Goal: Task Accomplishment & Management: Manage account settings

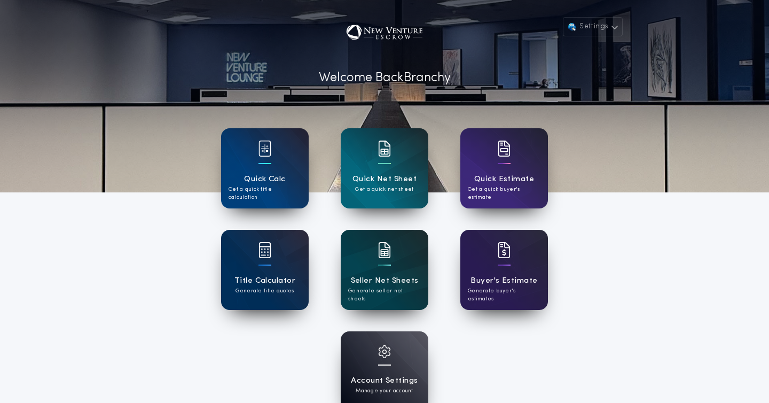
click at [386, 291] on p "Generate seller net sheets" at bounding box center [384, 295] width 73 height 16
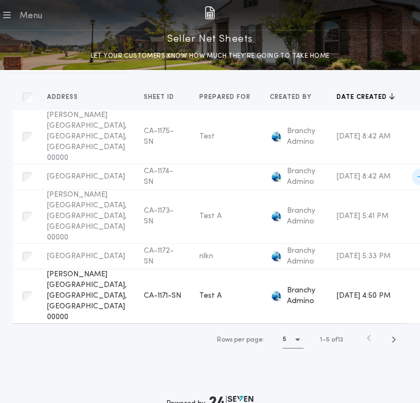
scroll to position [183, 0]
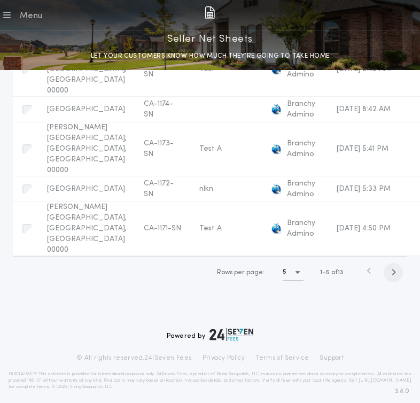
click at [393, 270] on icon "button" at bounding box center [393, 272] width 5 height 8
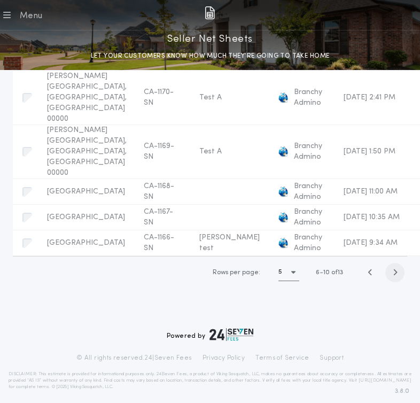
scroll to position [155, 0]
click at [343, 239] on span "September 18, 2025 at 9:34 AM" at bounding box center [370, 243] width 54 height 8
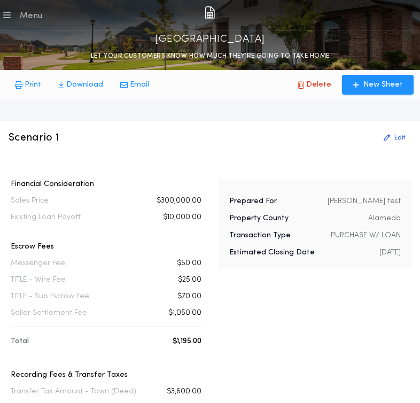
click at [378, 203] on p "Paulino test" at bounding box center [363, 201] width 73 height 11
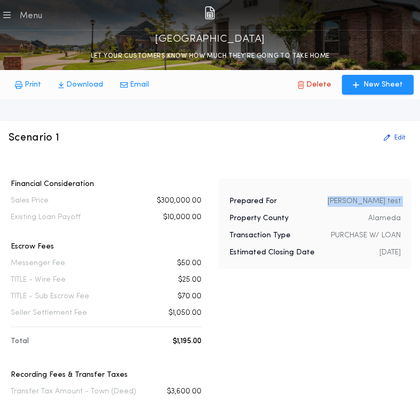
click at [378, 203] on p "Paulino test" at bounding box center [363, 201] width 73 height 11
click at [383, 215] on p "Alameda" at bounding box center [384, 218] width 33 height 11
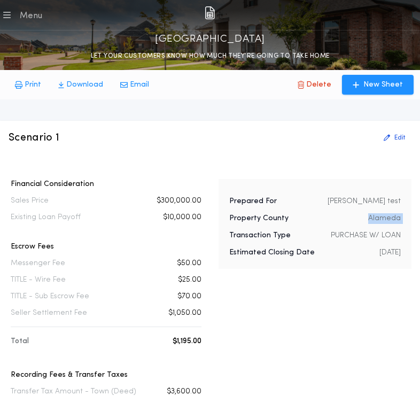
click at [383, 215] on p "Alameda" at bounding box center [384, 218] width 33 height 11
click at [390, 145] on button "Edit" at bounding box center [394, 137] width 34 height 17
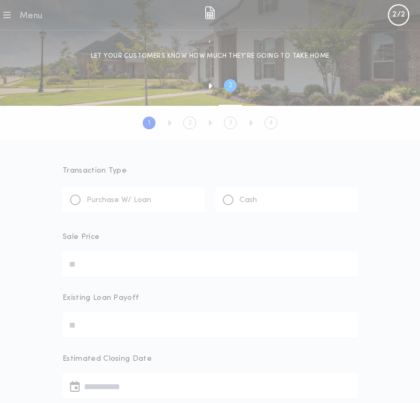
type input "********"
type input "*******"
type input "**********"
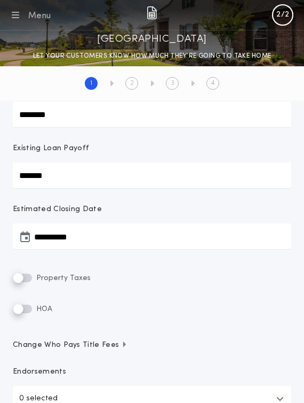
scroll to position [374, 0]
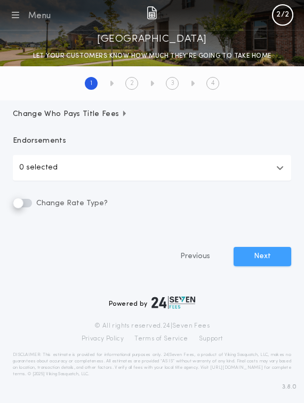
click at [252, 257] on button "Next" at bounding box center [263, 256] width 58 height 19
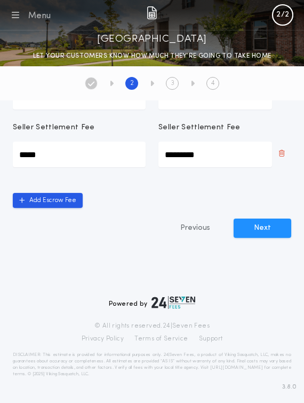
scroll to position [190, 0]
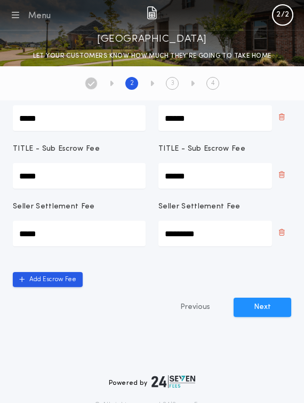
click at [159, 284] on div "Add Escrow Fee" at bounding box center [152, 279] width 279 height 15
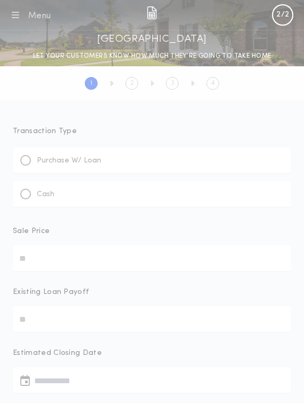
type input "********"
type input "*******"
type input "**********"
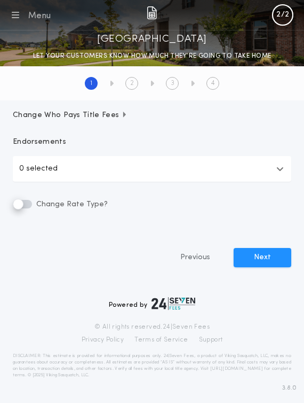
scroll to position [374, 0]
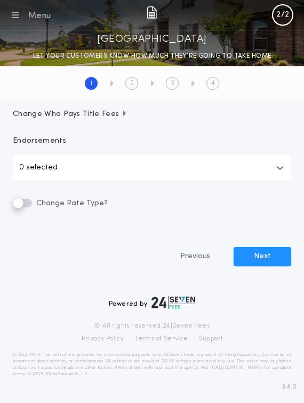
click at [5, 22] on div "Menu All Apps Manage Sheets" at bounding box center [152, 15] width 304 height 30
click at [15, 18] on icon "button" at bounding box center [15, 15] width 7 height 13
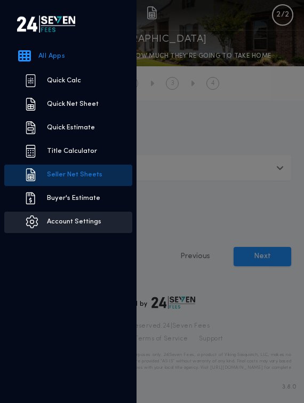
click at [65, 228] on link "Account Settings" at bounding box center [68, 222] width 128 height 21
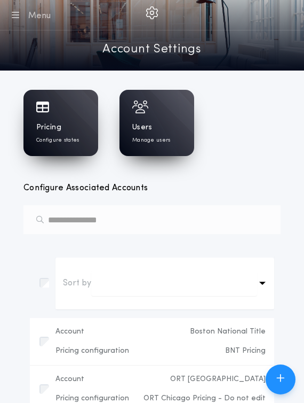
click at [51, 117] on div "Pricing Configure states" at bounding box center [61, 123] width 75 height 66
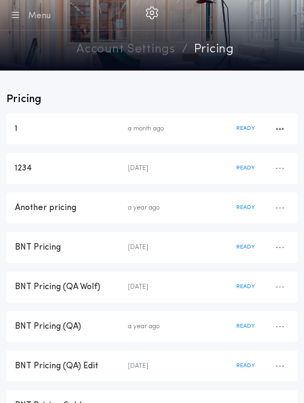
click at [173, 129] on div "a month ago" at bounding box center [182, 128] width 108 height 9
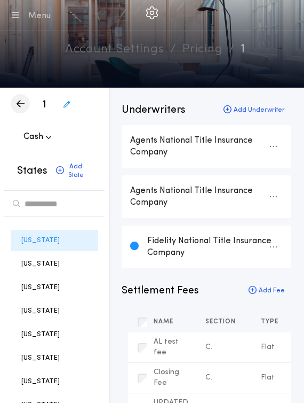
click at [20, 104] on icon "button" at bounding box center [21, 104] width 8 height 1
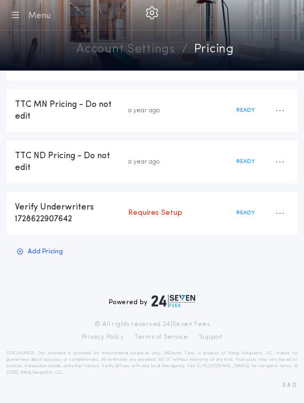
scroll to position [2072, 0]
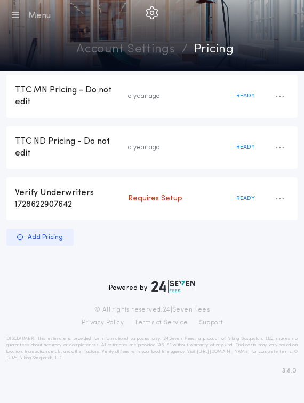
click at [47, 229] on div "Add Pricing" at bounding box center [39, 237] width 67 height 17
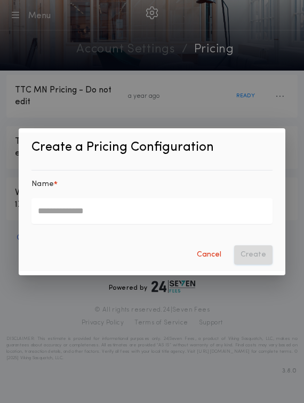
click at [77, 207] on input "Name *" at bounding box center [152, 211] width 241 height 26
type input "*******"
click at [257, 258] on button "Create" at bounding box center [253, 254] width 38 height 19
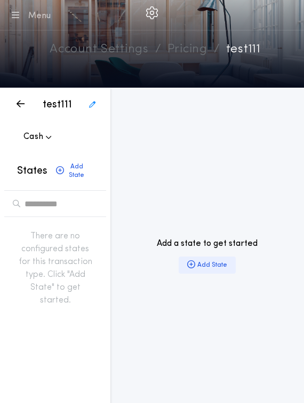
click at [223, 264] on div "Add State" at bounding box center [207, 264] width 57 height 17
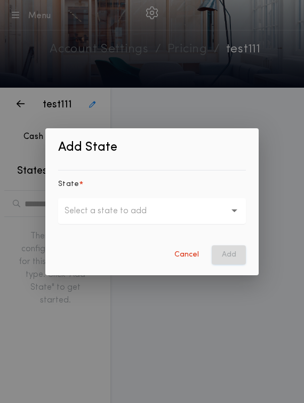
click at [159, 216] on p "Select a state to add" at bounding box center [114, 211] width 99 height 13
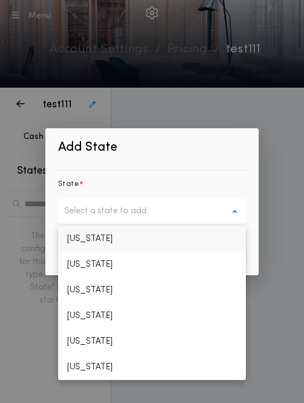
click at [126, 248] on p "Alabama" at bounding box center [152, 239] width 188 height 26
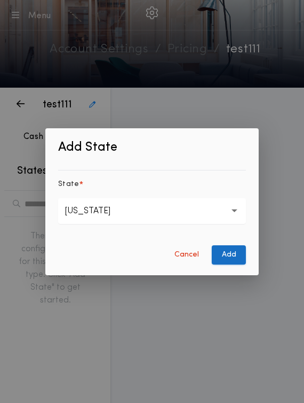
click at [239, 253] on button "Add" at bounding box center [229, 254] width 34 height 19
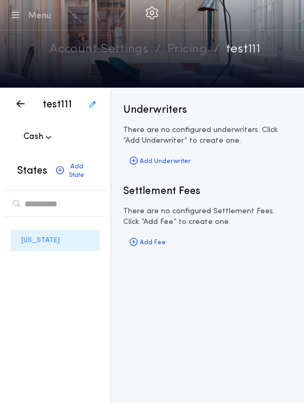
click at [101, 49] on link "Account Settings" at bounding box center [99, 50] width 99 height 19
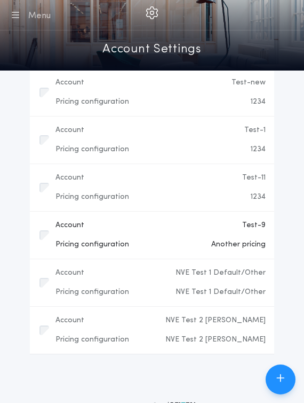
scroll to position [7387, 0]
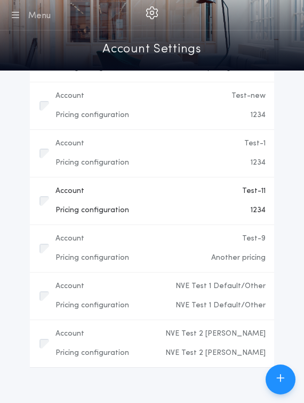
click at [201, 182] on div "Account Test-11" at bounding box center [161, 191] width 210 height 19
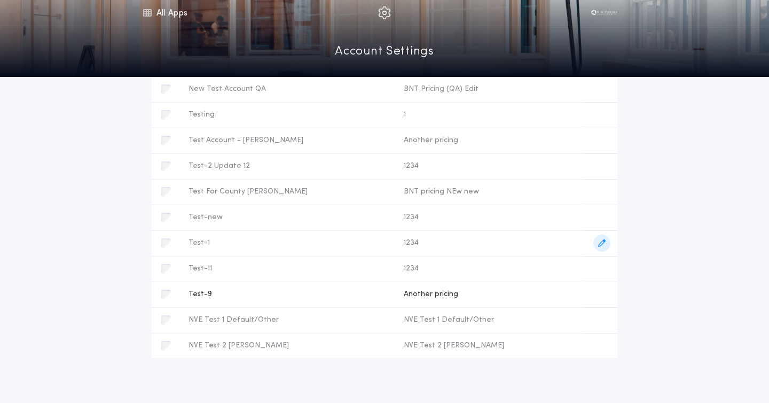
scroll to position [3918, 0]
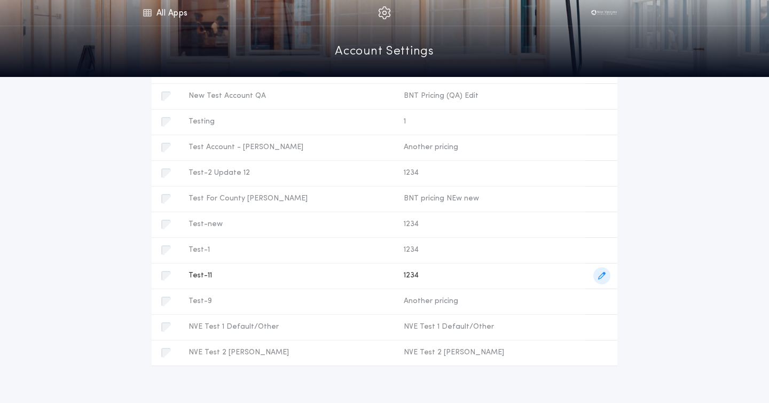
click at [598, 278] on icon "button" at bounding box center [601, 275] width 7 height 7
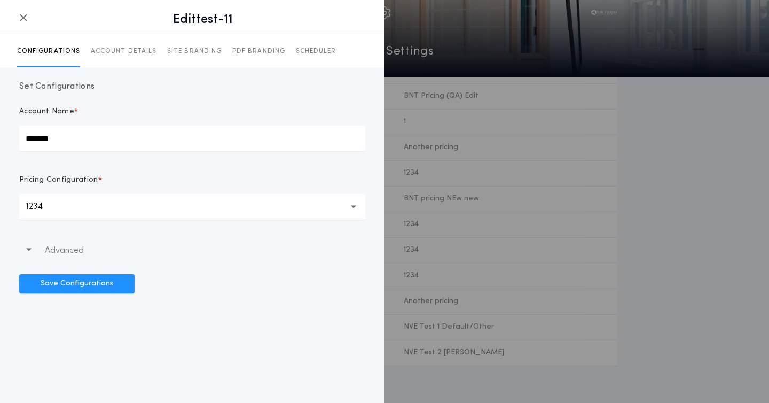
click at [64, 131] on input "*******" at bounding box center [192, 139] width 346 height 26
click at [67, 204] on button "**********" at bounding box center [192, 207] width 346 height 26
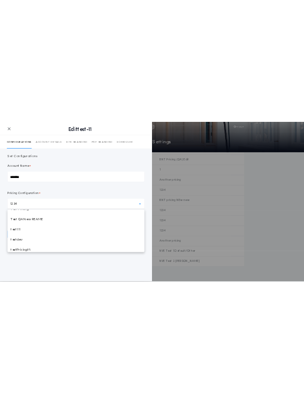
scroll to position [1086, 0]
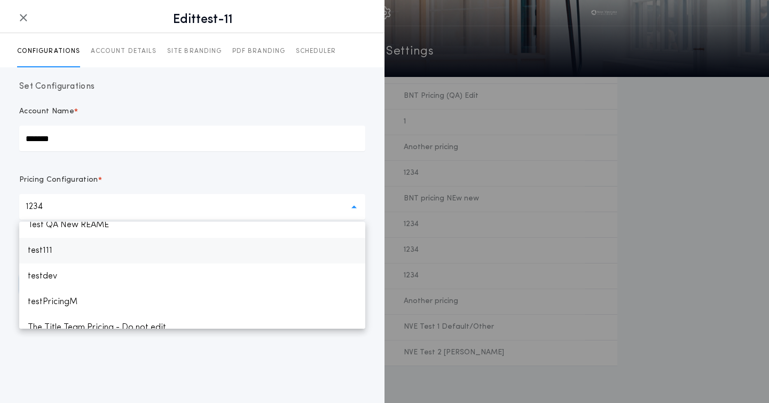
click at [55, 249] on p "test111" at bounding box center [192, 251] width 346 height 26
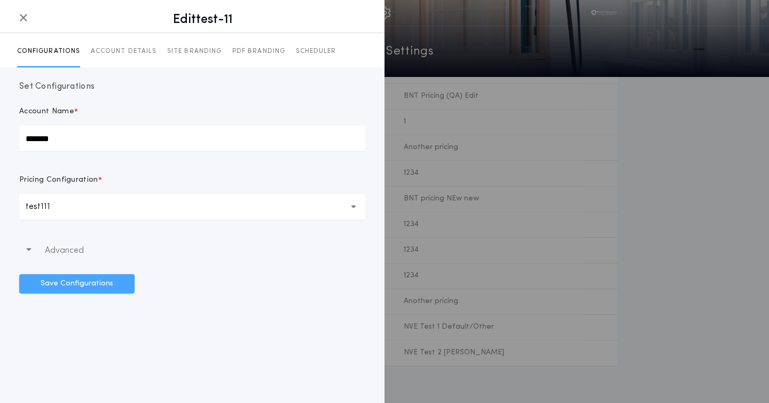
click at [87, 286] on button "Save Configurations" at bounding box center [76, 283] width 115 height 19
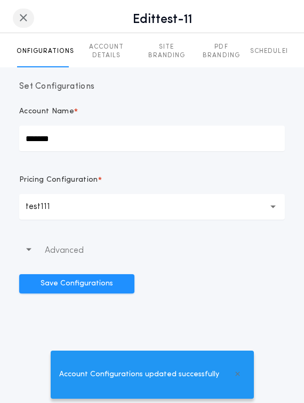
click at [21, 18] on icon "button" at bounding box center [23, 18] width 9 height 1
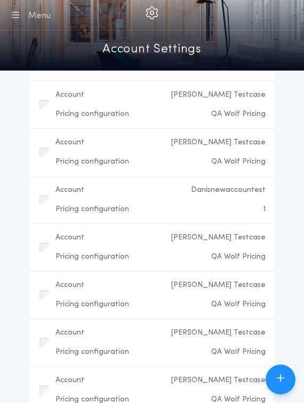
click at [14, 15] on icon "button" at bounding box center [15, 15] width 7 height 13
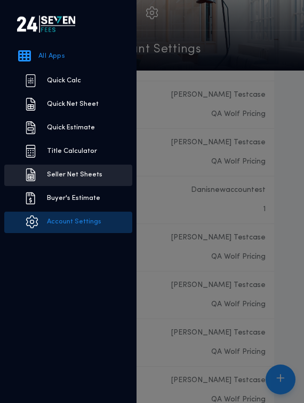
click at [62, 170] on link "Seller Net Sheets" at bounding box center [68, 175] width 128 height 21
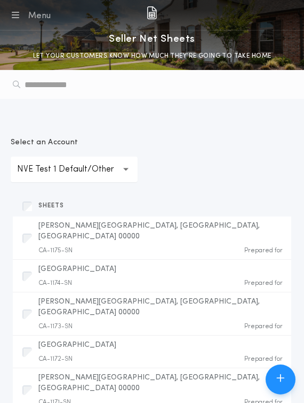
click at [59, 169] on p "NVE Test 1 Default/Other" at bounding box center [74, 169] width 114 height 13
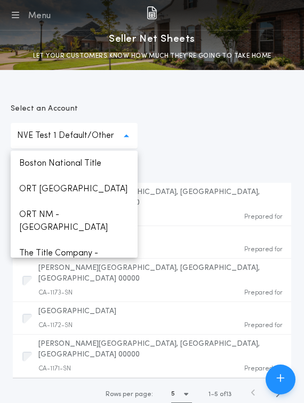
click at [14, 14] on icon "button" at bounding box center [15, 15] width 7 height 13
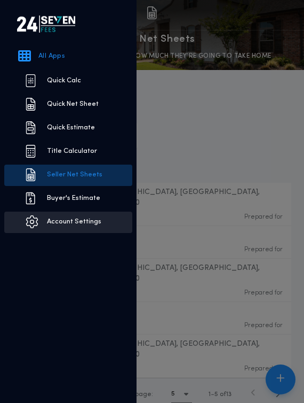
click at [66, 226] on link "Account Settings" at bounding box center [68, 222] width 128 height 21
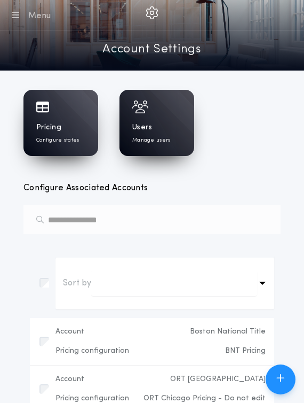
click at [154, 123] on div "Users Manage users" at bounding box center [156, 133] width 49 height 22
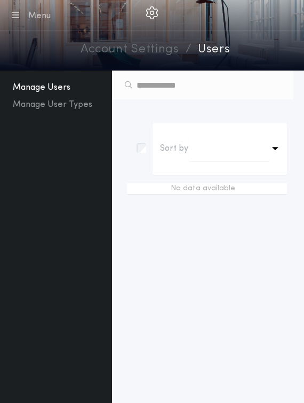
click at [143, 54] on link "Account Settings" at bounding box center [130, 50] width 99 height 19
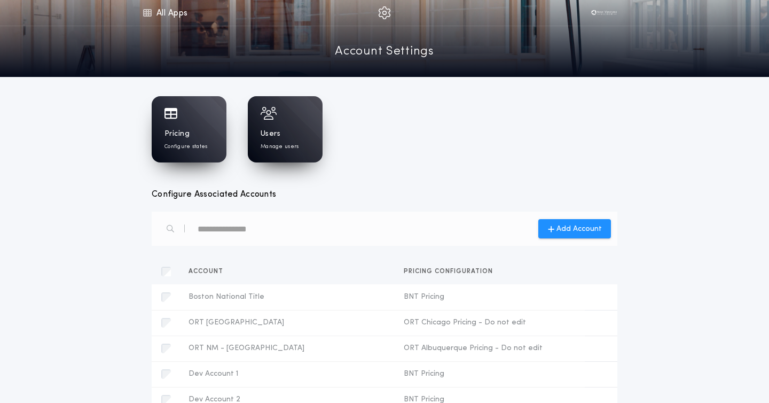
click at [272, 138] on h1 "Users" at bounding box center [271, 134] width 20 height 11
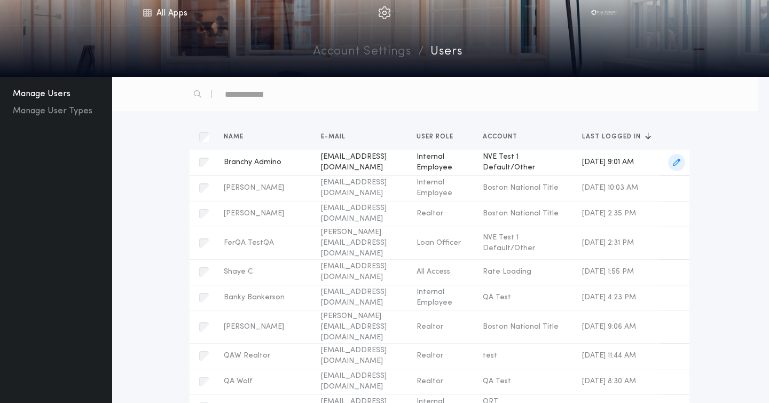
click at [675, 161] on icon "button" at bounding box center [676, 162] width 7 height 7
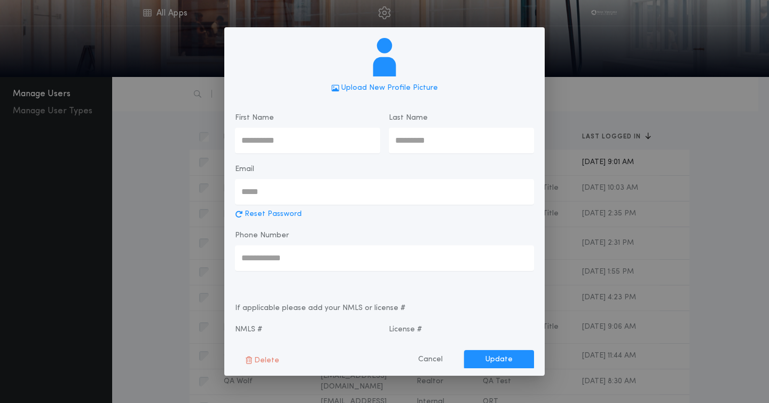
type input "*******"
type input "******"
type input "**********"
type input "*****"
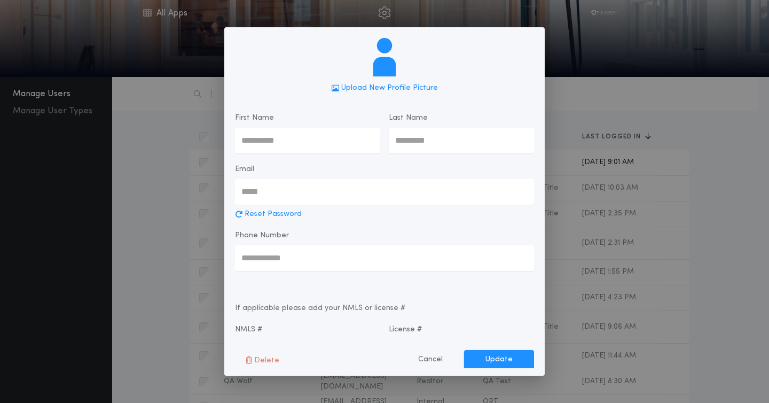
type input "*****"
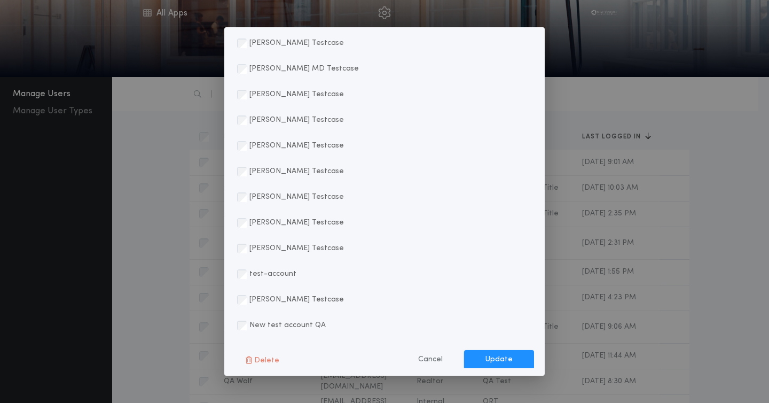
scroll to position [4111, 0]
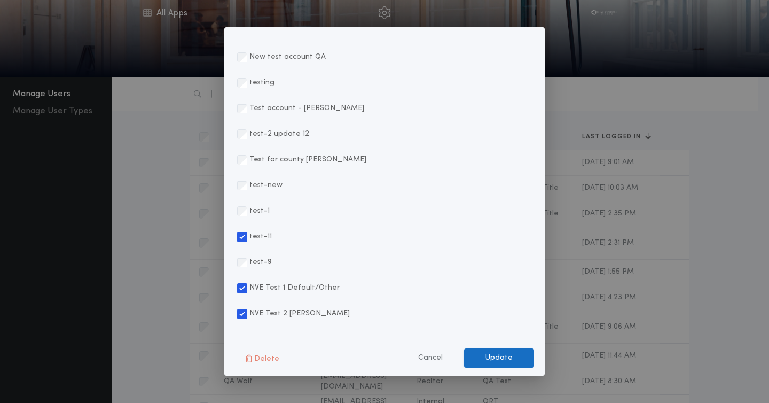
click at [505, 359] on button "Update" at bounding box center [499, 357] width 70 height 19
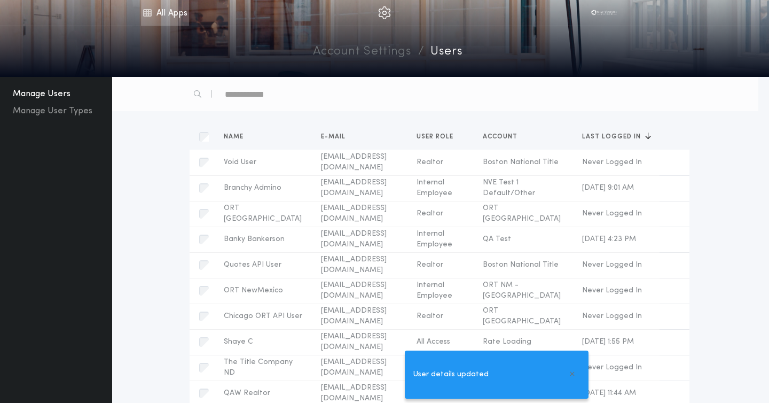
click at [171, 6] on link "All Apps" at bounding box center [165, 13] width 48 height 26
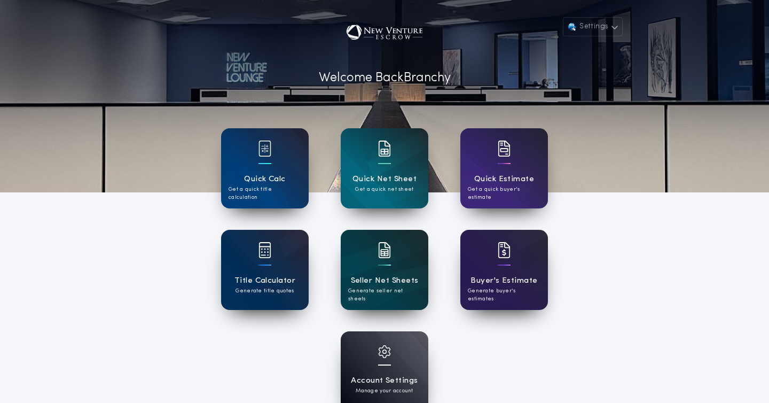
click at [359, 283] on h1 "Seller Net Sheets" at bounding box center [385, 281] width 68 height 12
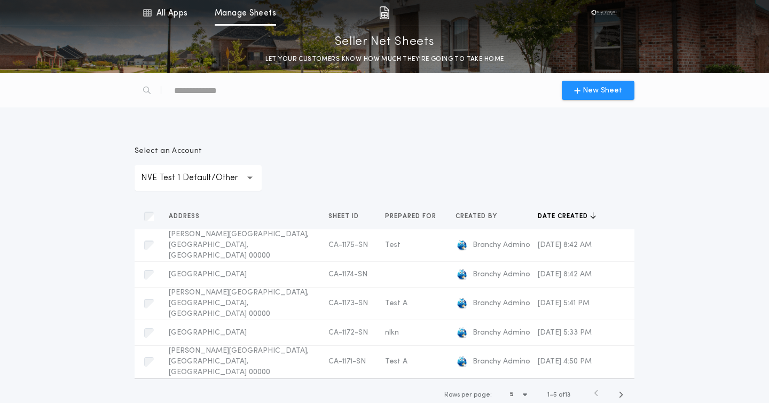
click at [208, 172] on p "NVE Test 1 Default/Other" at bounding box center [198, 177] width 114 height 13
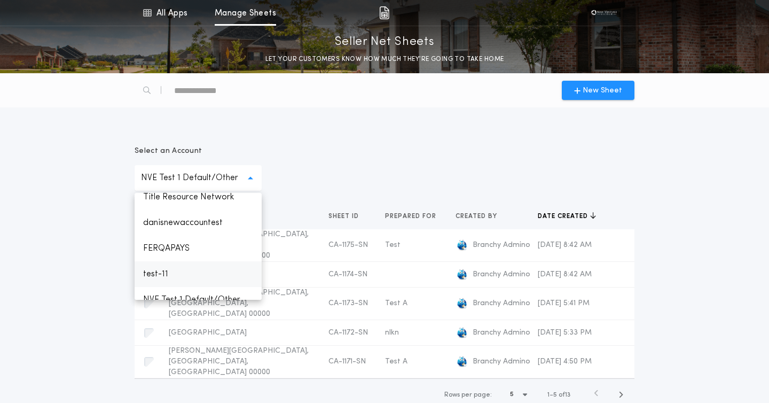
click at [176, 261] on p "test-11" at bounding box center [198, 274] width 127 height 26
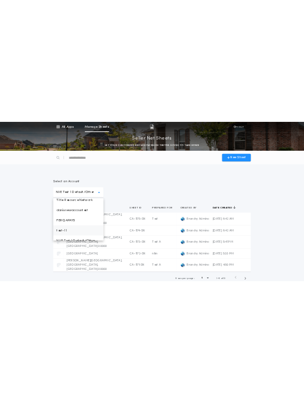
scroll to position [739, 0]
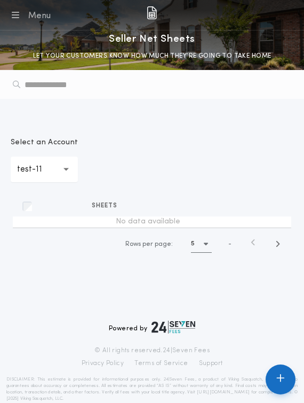
click at [276, 386] on button "button" at bounding box center [281, 379] width 30 height 30
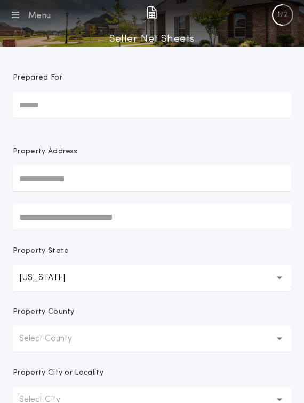
scroll to position [118, 0]
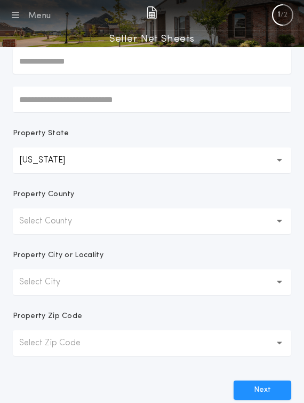
click at [134, 222] on button "Select County" at bounding box center [152, 221] width 279 height 26
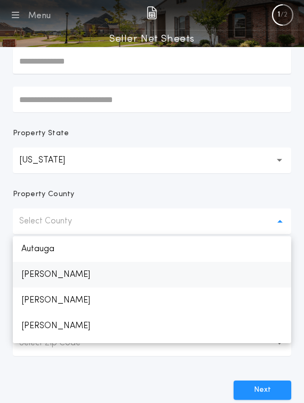
click at [104, 271] on p "Baldwin" at bounding box center [152, 275] width 279 height 26
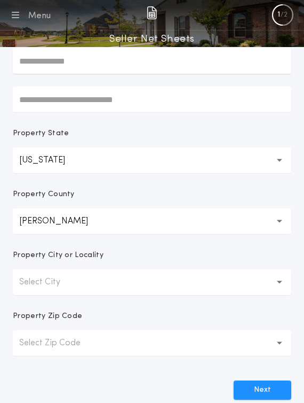
click at [96, 286] on button "Select City" at bounding box center [152, 282] width 279 height 26
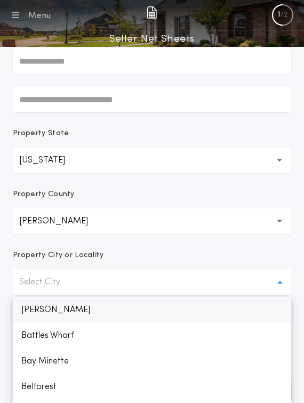
click at [73, 323] on p "Battles Wharf" at bounding box center [152, 336] width 279 height 26
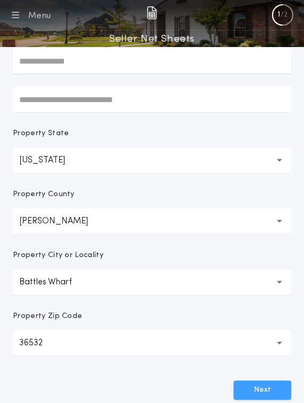
click at [254, 385] on button "Next" at bounding box center [263, 389] width 58 height 19
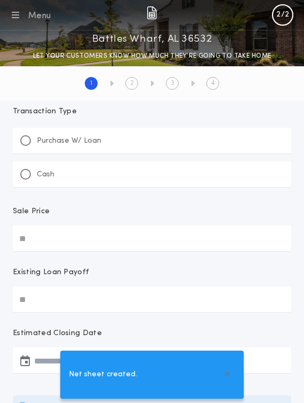
scroll to position [0, 0]
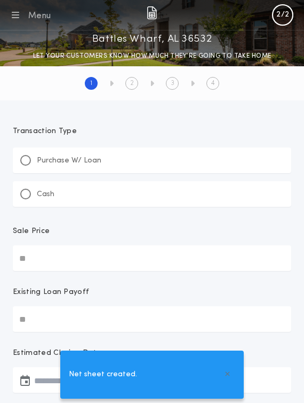
click at [93, 156] on p "Purchase W/ Loan" at bounding box center [69, 160] width 65 height 11
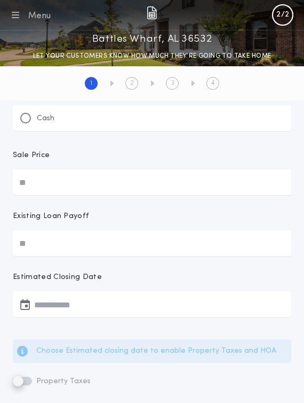
scroll to position [85, 0]
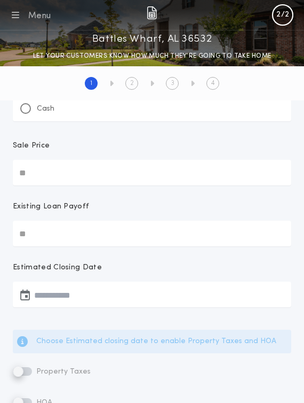
click at [91, 169] on input "Sale Price" at bounding box center [152, 173] width 279 height 26
type input "********"
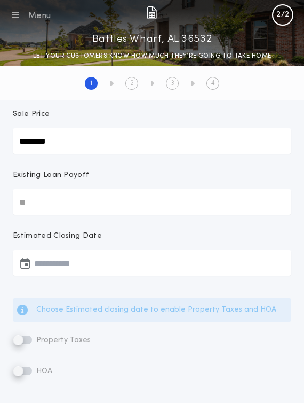
scroll to position [123, 0]
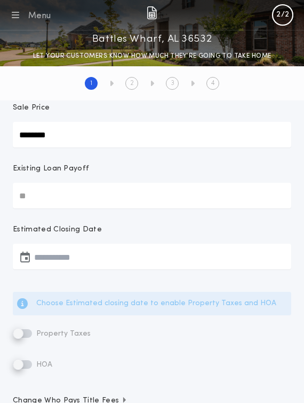
click at [82, 190] on input "Existing Loan Payoff" at bounding box center [152, 196] width 279 height 26
type input "********"
click at [81, 256] on button "button" at bounding box center [152, 257] width 279 height 26
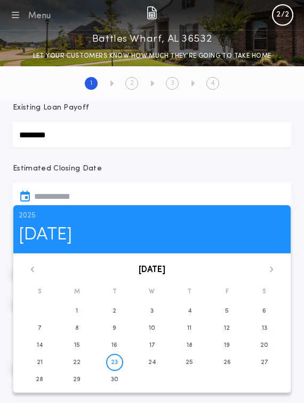
scroll to position [203, 0]
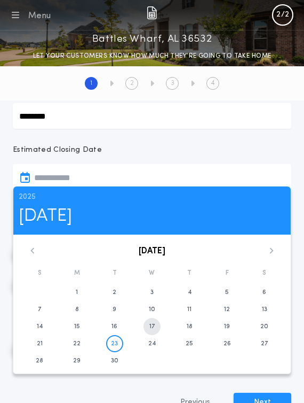
click at [152, 325] on time "17" at bounding box center [152, 326] width 5 height 9
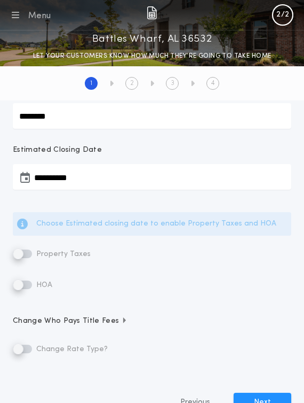
type input "**********"
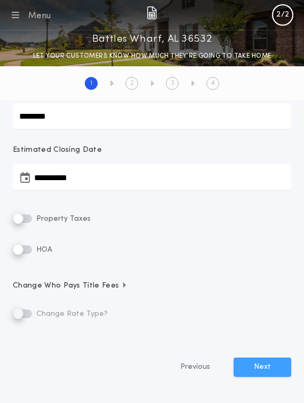
click at [264, 364] on button "Next" at bounding box center [263, 366] width 58 height 19
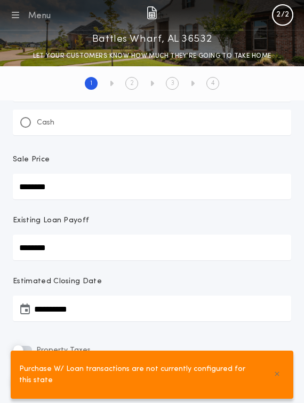
scroll to position [314, 0]
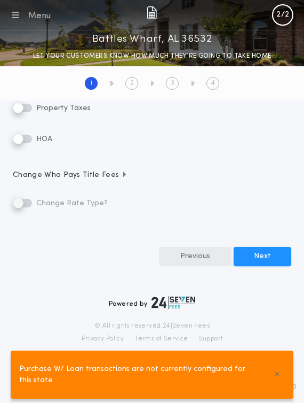
click at [206, 260] on button "Previous" at bounding box center [195, 256] width 73 height 19
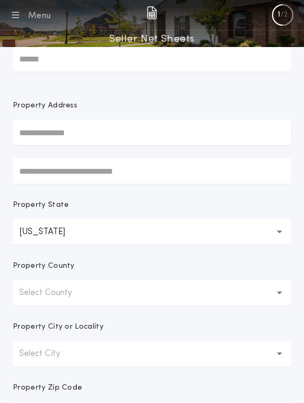
scroll to position [197, 0]
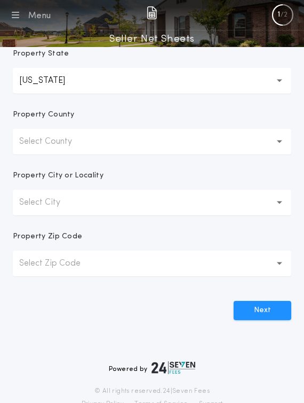
click at [98, 135] on button "Select County" at bounding box center [152, 142] width 279 height 26
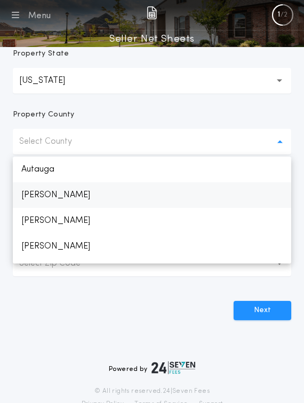
click at [91, 187] on p "Baldwin" at bounding box center [152, 195] width 279 height 26
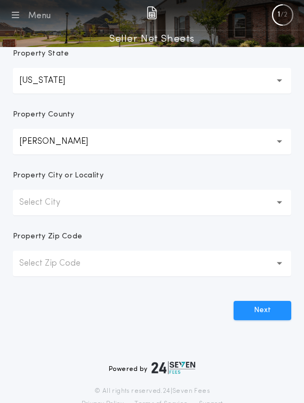
click at [91, 191] on button "Select City" at bounding box center [152, 203] width 279 height 26
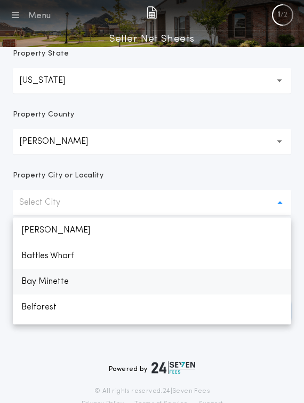
click at [87, 275] on p "Bay Minette" at bounding box center [152, 282] width 279 height 26
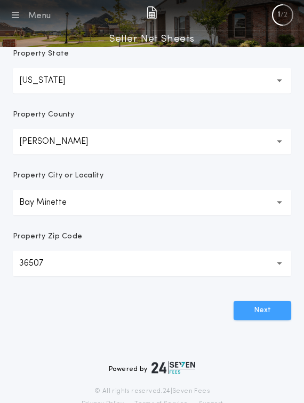
click at [247, 306] on button "Next" at bounding box center [263, 310] width 58 height 19
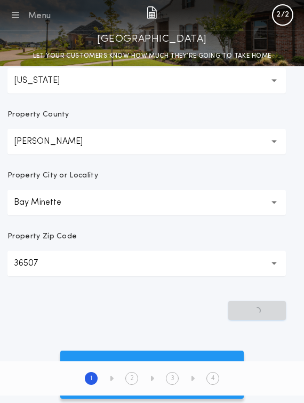
scroll to position [0, 0]
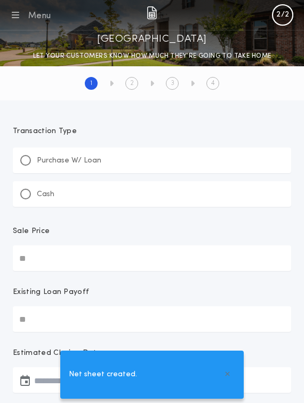
click at [79, 187] on div "Cash" at bounding box center [152, 194] width 279 height 26
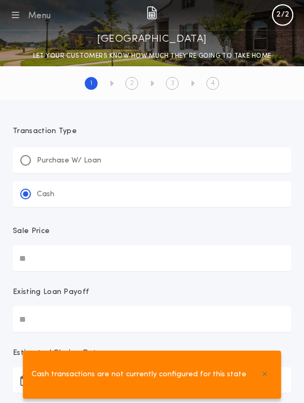
scroll to position [49, 0]
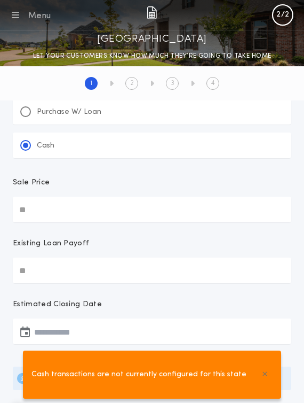
click at [67, 208] on input "Sale Price" at bounding box center [152, 210] width 279 height 26
type input "********"
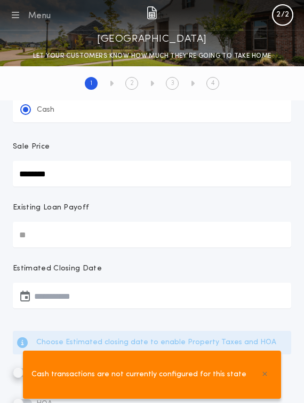
scroll to position [95, 0]
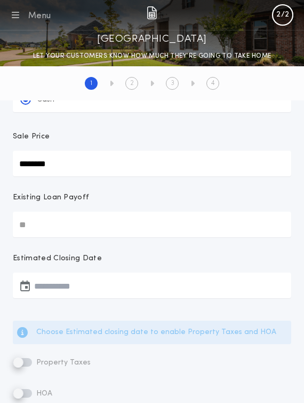
click at [56, 226] on input "Existing Loan Payoff" at bounding box center [152, 225] width 279 height 26
type input "********"
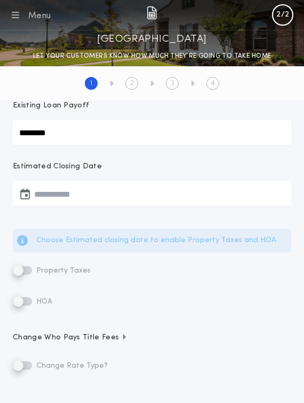
scroll to position [188, 0]
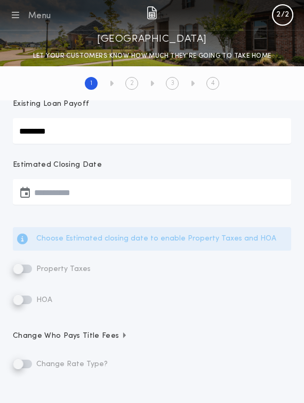
click at [82, 200] on button "button" at bounding box center [152, 192] width 279 height 26
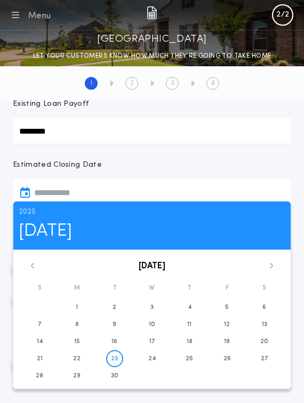
click at [161, 359] on div "24" at bounding box center [152, 358] width 37 height 17
click at [148, 356] on button "24" at bounding box center [152, 358] width 17 height 17
type input "**********"
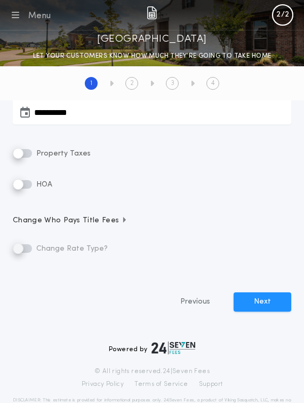
scroll to position [293, 0]
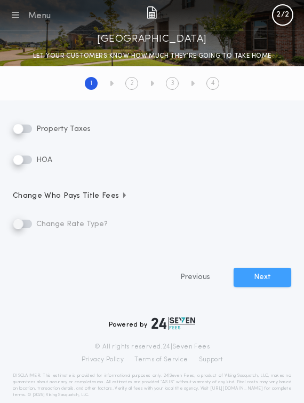
click at [279, 273] on button "Next" at bounding box center [263, 277] width 58 height 19
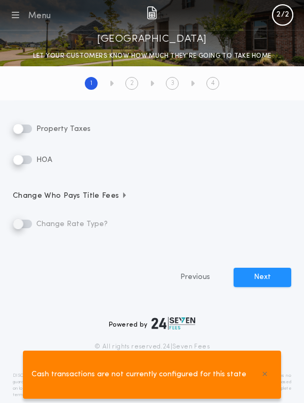
click at [180, 373] on span "Cash transactions are not currently configured for this state" at bounding box center [139, 375] width 215 height 12
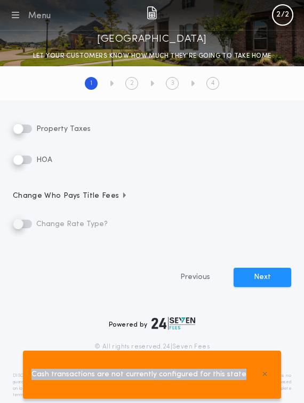
click at [180, 373] on span "Cash transactions are not currently configured for this state" at bounding box center [139, 375] width 215 height 12
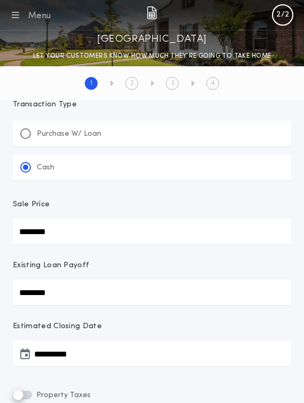
scroll to position [0, 0]
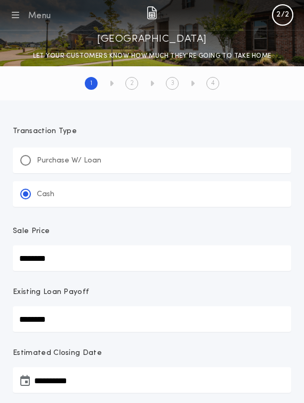
click at [84, 183] on div "Cash" at bounding box center [152, 194] width 279 height 26
click at [92, 153] on div "Purchase W/ Loan" at bounding box center [152, 160] width 279 height 26
click at [85, 188] on div "Cash" at bounding box center [152, 194] width 279 height 26
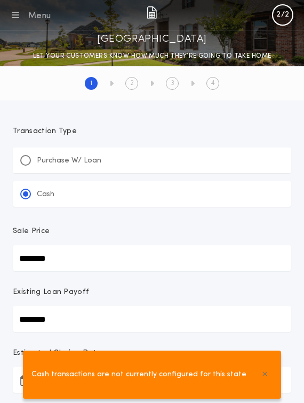
click at [173, 375] on span "Cash transactions are not currently configured for this state" at bounding box center [139, 375] width 215 height 12
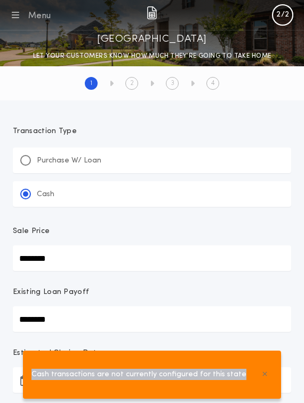
click at [173, 375] on span "Cash transactions are not currently configured for this state" at bounding box center [139, 375] width 215 height 12
copy span "Cash transactions are not currently configured for this state"
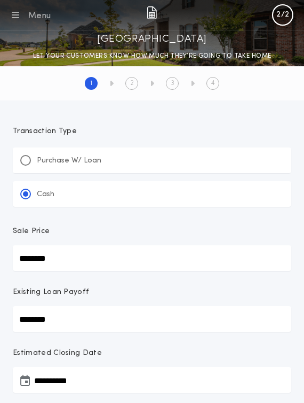
click at [192, 164] on div "Purchase W/ Loan" at bounding box center [152, 160] width 279 height 26
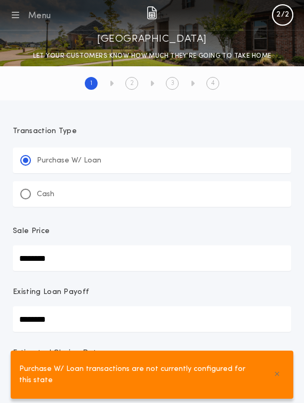
scroll to position [314, 0]
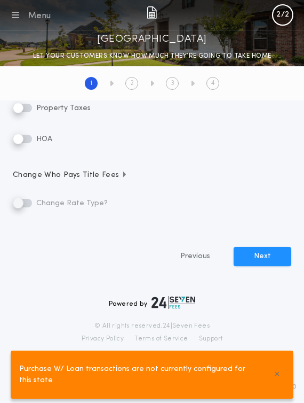
click at [143, 365] on span "Purchase W/ Loan transactions are not currently configured for this state" at bounding box center [139, 374] width 240 height 22
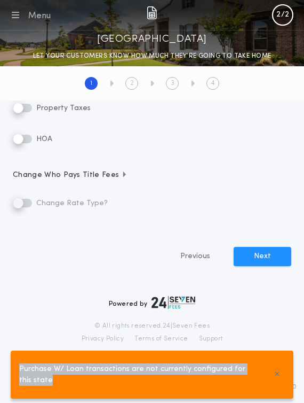
click at [143, 365] on span "Purchase W/ Loan transactions are not currently configured for this state" at bounding box center [139, 374] width 240 height 22
copy span "Purchase W/ Loan transactions are not currently configured for this state"
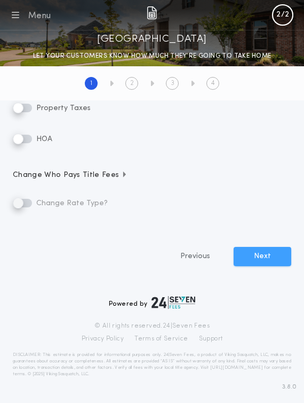
click at [256, 248] on button "Next" at bounding box center [263, 256] width 58 height 19
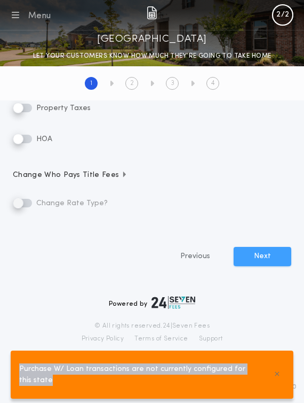
click at [264, 261] on button "Next" at bounding box center [263, 256] width 58 height 19
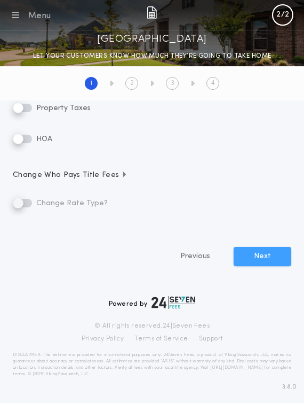
click at [264, 261] on button "Next" at bounding box center [263, 256] width 58 height 19
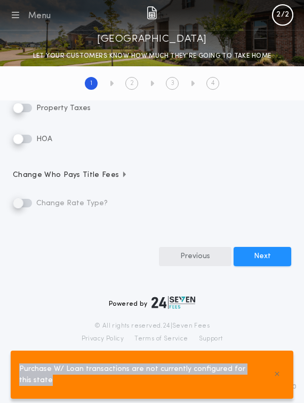
click at [204, 260] on button "Previous" at bounding box center [195, 256] width 73 height 19
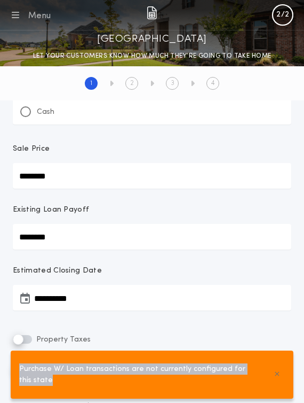
scroll to position [314, 0]
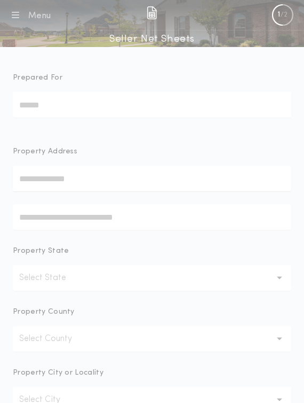
scroll to position [1, 0]
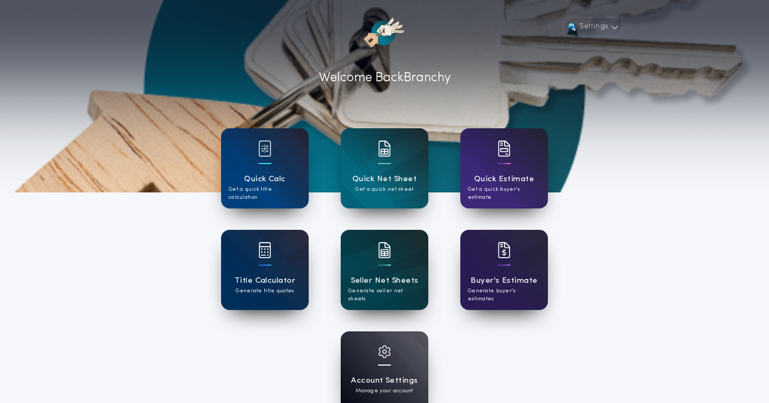
click at [364, 250] on div "Seller Net Sheets Generate seller net sheets" at bounding box center [385, 270] width 88 height 80
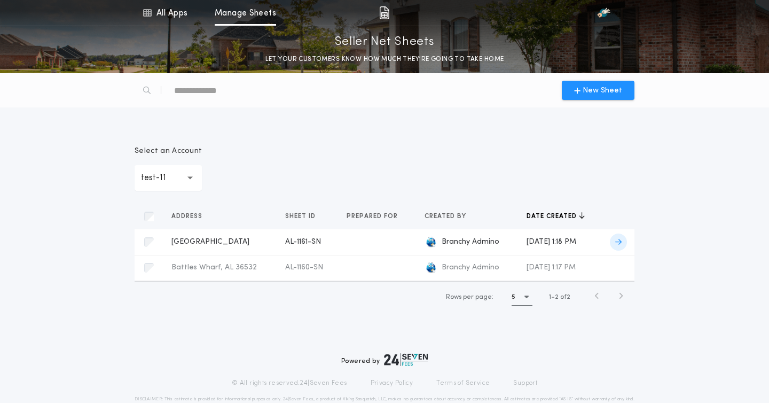
click at [442, 239] on span "Branchy Admino" at bounding box center [471, 242] width 58 height 11
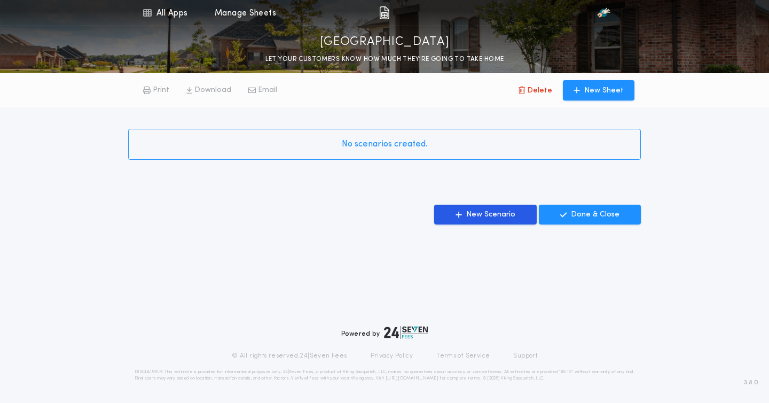
click at [479, 228] on div "Powered by © All rights reserved. 24|Seven Fees Privacy Policy Terms of Service…" at bounding box center [384, 309] width 769 height 170
click at [479, 227] on div "Powered by © All rights reserved. 24|Seven Fees Privacy Policy Terms of Service…" at bounding box center [384, 309] width 769 height 170
click at [485, 215] on p "New Scenario" at bounding box center [490, 214] width 49 height 11
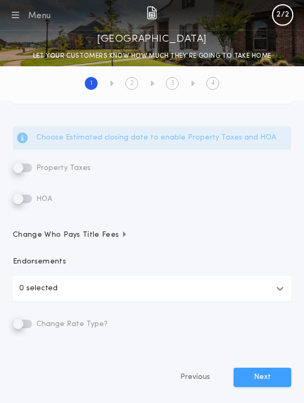
click at [259, 381] on button "Next" at bounding box center [263, 376] width 58 height 19
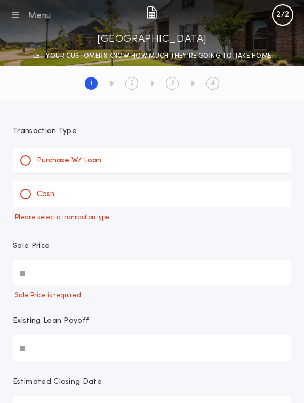
click at [80, 160] on p "Purchase W/ Loan" at bounding box center [69, 160] width 65 height 11
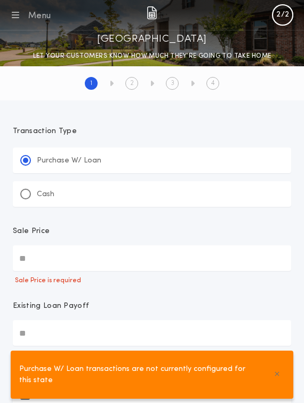
click at [57, 260] on input "Sale Price" at bounding box center [152, 258] width 279 height 26
type input "********"
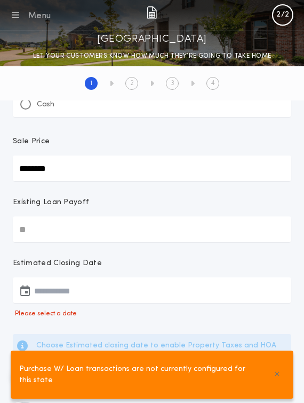
scroll to position [109, 0]
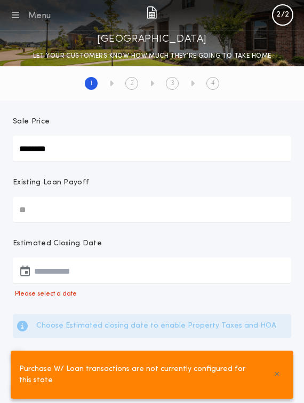
click at [69, 272] on button "button" at bounding box center [152, 270] width 279 height 26
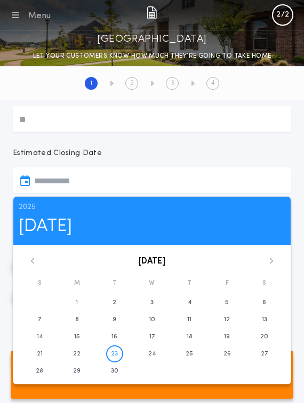
scroll to position [254, 0]
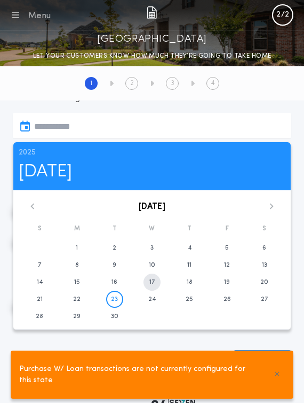
click at [150, 286] on button "17" at bounding box center [152, 281] width 17 height 17
type input "**********"
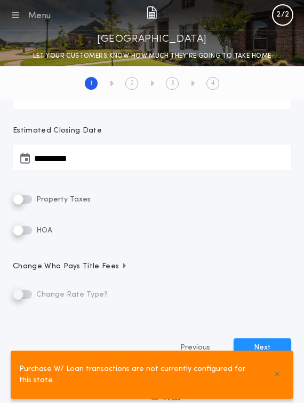
scroll to position [219, 0]
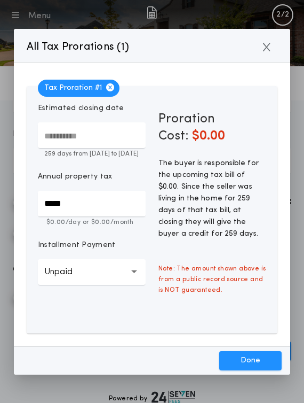
click at [289, 200] on div "**********" at bounding box center [152, 200] width 277 height 277
click at [80, 210] on input "*****" at bounding box center [92, 204] width 108 height 26
type input "*********"
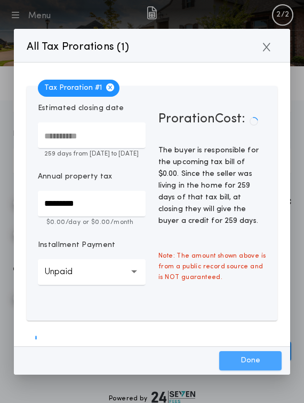
click at [246, 355] on button "Done" at bounding box center [251, 360] width 62 height 19
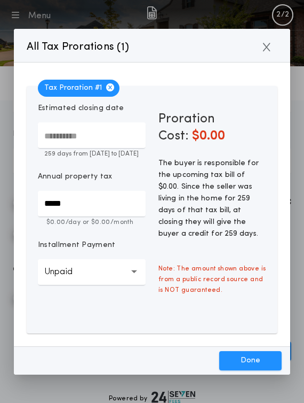
click at [66, 209] on input "*****" at bounding box center [92, 204] width 108 height 26
click at [170, 271] on span "Note: The amount shown above is from a public record source and is NOT guarante…" at bounding box center [212, 279] width 121 height 45
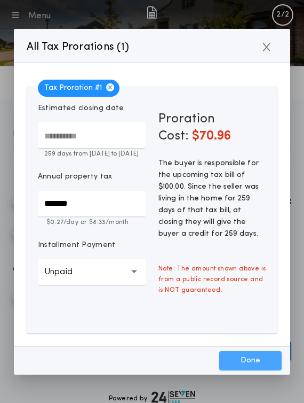
click at [260, 361] on button "Done" at bounding box center [251, 360] width 62 height 19
type input "*****"
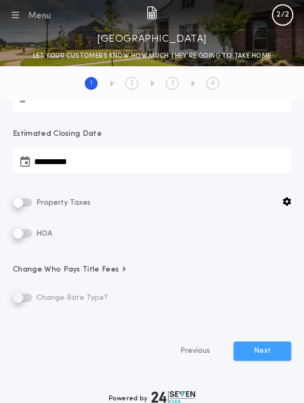
click at [257, 345] on button "Next" at bounding box center [263, 350] width 58 height 19
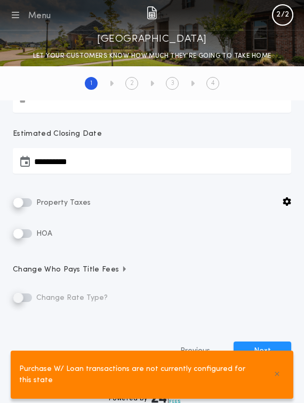
click at [19, 18] on button "Menu" at bounding box center [30, 14] width 42 height 15
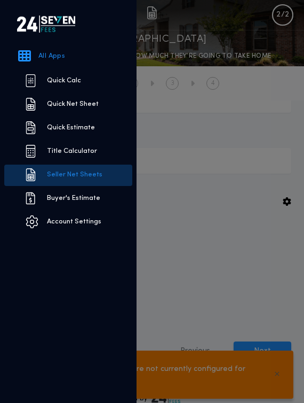
click at [207, 90] on button "All Apps Quick Calc Quick Net Sheet Quick Estimate Title Calculator Seller Net …" at bounding box center [152, 201] width 304 height 403
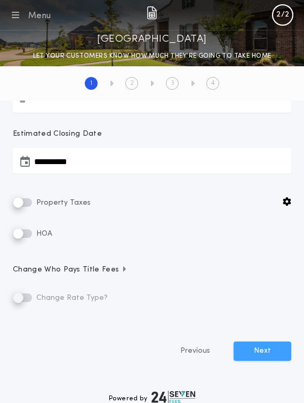
click at [268, 346] on button "Next" at bounding box center [263, 350] width 58 height 19
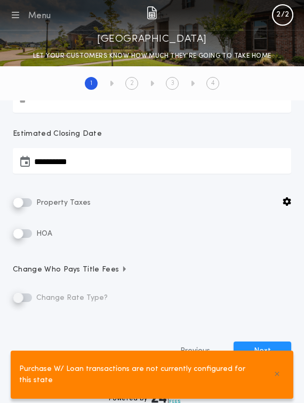
click at [18, 13] on icon "button" at bounding box center [15, 15] width 7 height 13
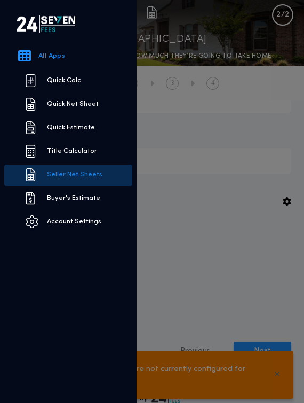
click at [71, 179] on link "Seller Net Sheets" at bounding box center [68, 175] width 128 height 21
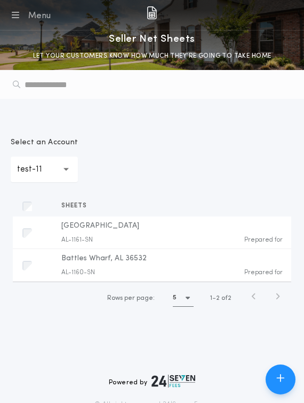
click at [51, 167] on p "test-11" at bounding box center [38, 169] width 42 height 13
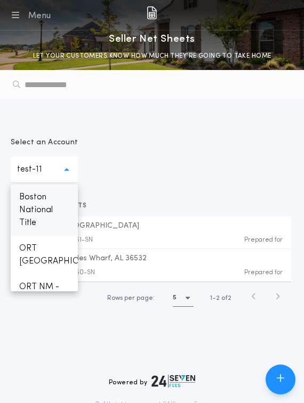
click at [41, 212] on p "Boston National Title" at bounding box center [44, 209] width 67 height 51
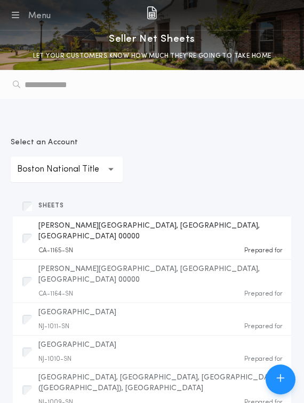
click at [184, 246] on div "CA-1165-SN Prepared for" at bounding box center [160, 250] width 245 height 9
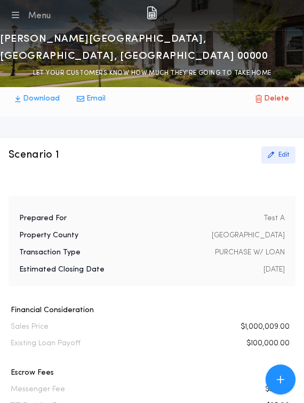
click at [269, 152] on icon "button" at bounding box center [271, 155] width 6 height 6
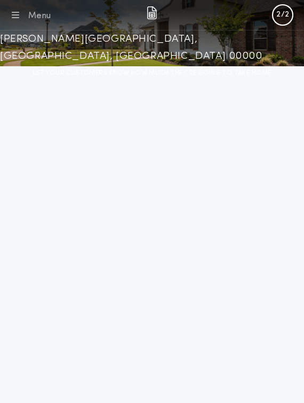
type input "**********"
type input "********"
type input "**********"
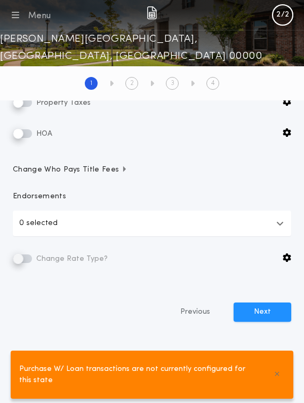
scroll to position [327, 0]
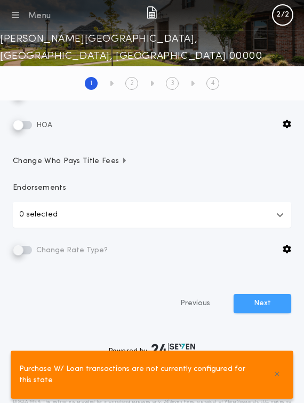
click at [272, 300] on button "Next" at bounding box center [263, 303] width 58 height 19
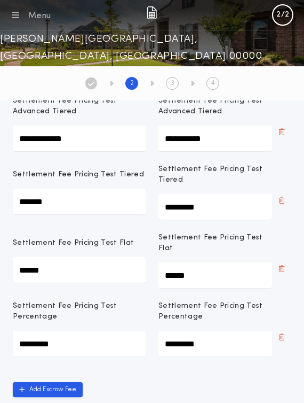
scroll to position [301, 0]
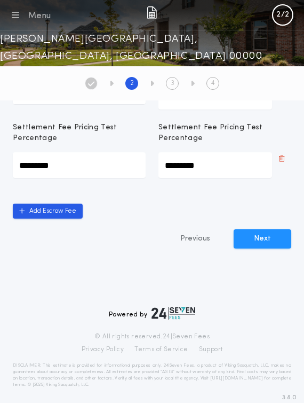
click at [14, 13] on icon "button" at bounding box center [15, 15] width 7 height 13
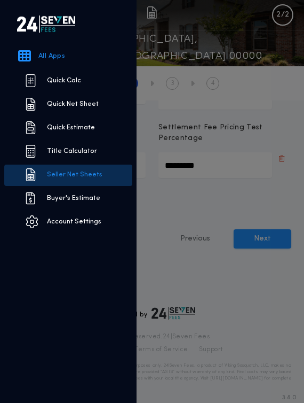
click at [65, 177] on link "Seller Net Sheets" at bounding box center [68, 175] width 128 height 21
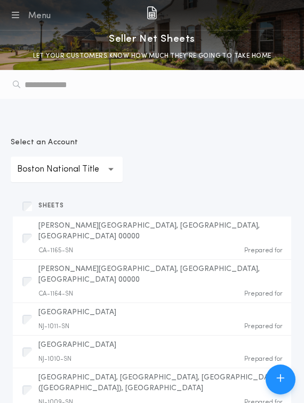
click at [65, 174] on p "Boston National Title" at bounding box center [66, 169] width 99 height 13
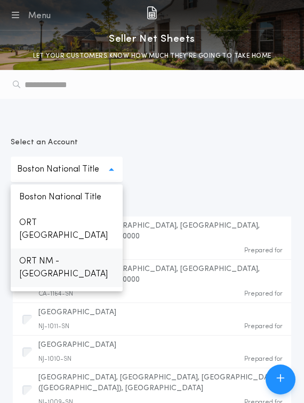
scroll to position [547, 0]
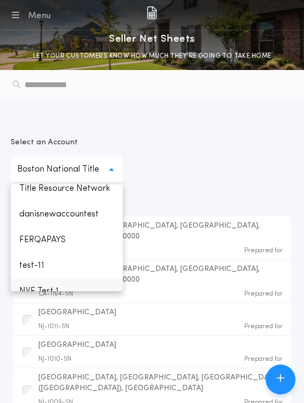
click at [70, 278] on p "NVE Test 1 Default/Other" at bounding box center [67, 297] width 112 height 38
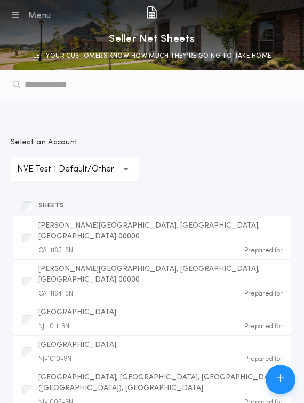
scroll to position [534, 0]
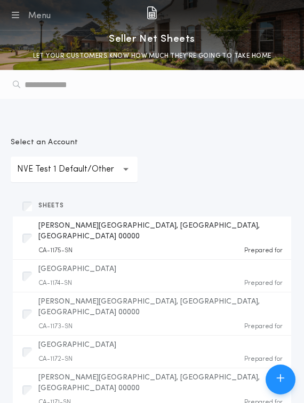
click at [189, 233] on div "[PERSON_NAME][GEOGRAPHIC_DATA], [GEOGRAPHIC_DATA], [GEOGRAPHIC_DATA] 00000 CA-1…" at bounding box center [160, 238] width 245 height 34
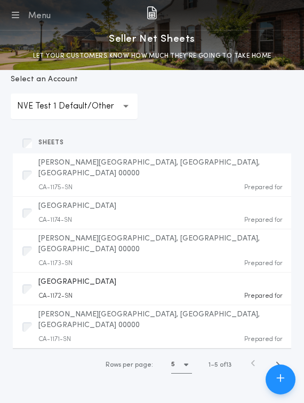
scroll to position [83, 0]
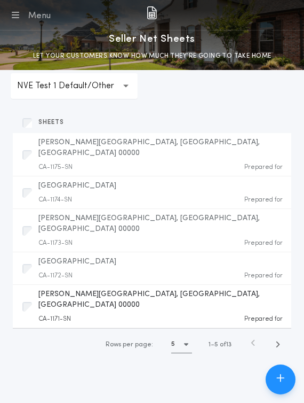
click at [165, 315] on div "CA-1171-SN Prepared for" at bounding box center [160, 319] width 245 height 9
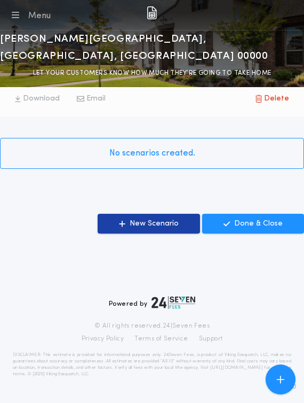
click at [164, 218] on p "New Scenario" at bounding box center [154, 223] width 49 height 11
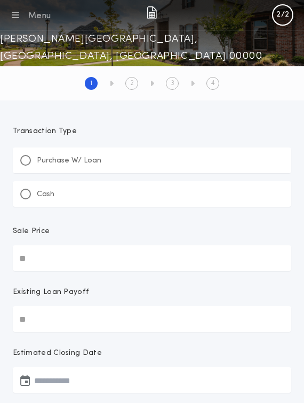
click at [149, 154] on div "Purchase W/ Loan" at bounding box center [152, 160] width 279 height 26
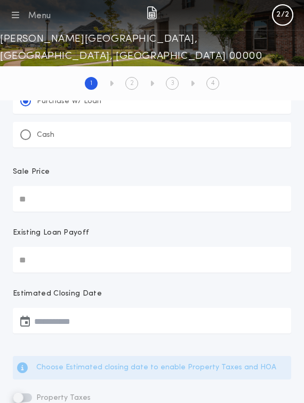
scroll to position [76, 0]
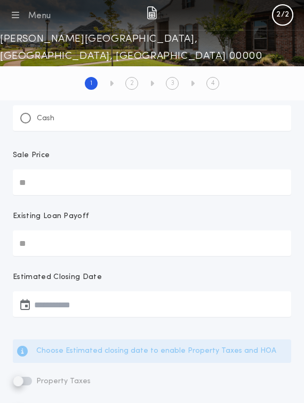
click at [121, 173] on input "Sale Price" at bounding box center [152, 182] width 279 height 26
type input "********"
click at [92, 233] on input "Existing Loan Payoff" at bounding box center [152, 243] width 279 height 26
type input "********"
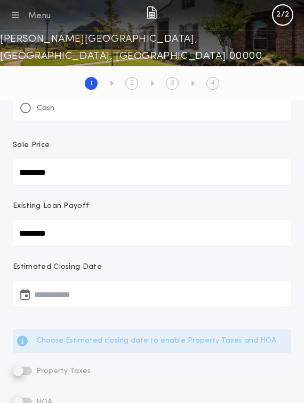
scroll to position [153, 0]
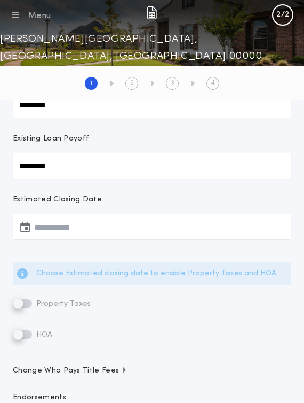
click at [89, 220] on button "button" at bounding box center [152, 227] width 279 height 26
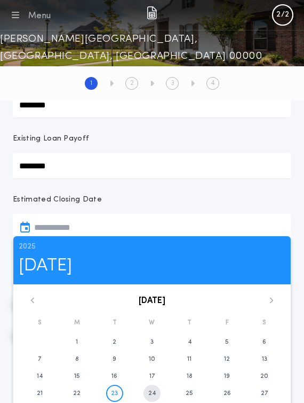
click at [159, 390] on button "24" at bounding box center [152, 393] width 17 height 17
type input "**********"
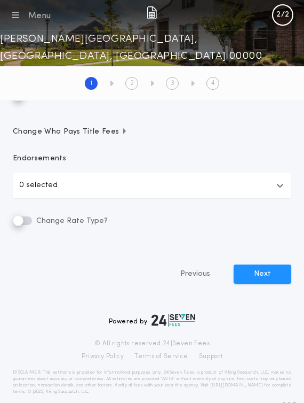
scroll to position [374, 0]
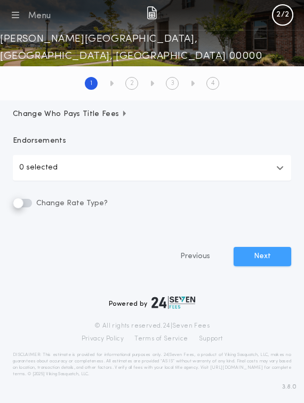
click at [270, 248] on button "Next" at bounding box center [263, 256] width 58 height 19
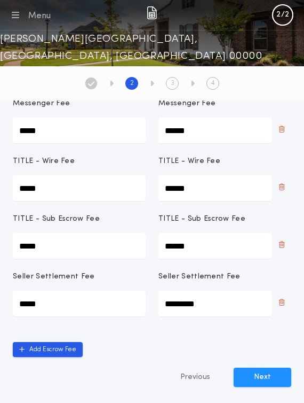
scroll to position [98, 0]
